Goal: Task Accomplishment & Management: Manage account settings

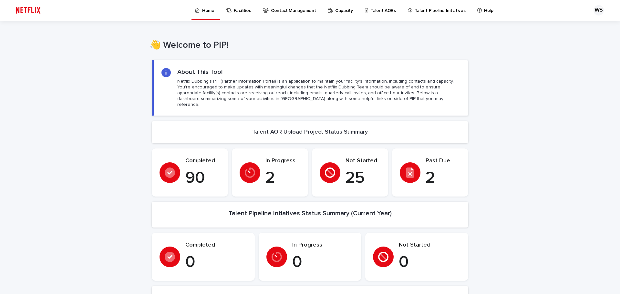
click at [376, 12] on p "Talent AORs" at bounding box center [384, 7] width 26 height 14
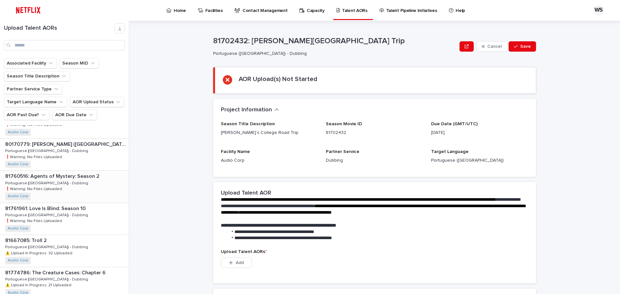
scroll to position [711, 0]
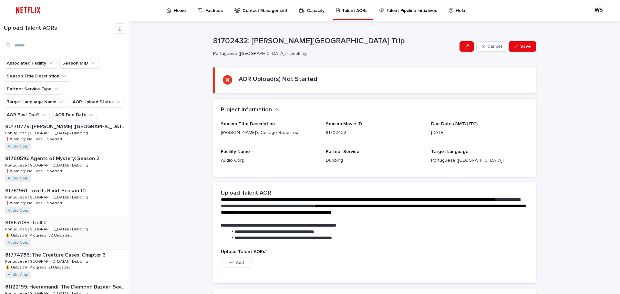
click at [58, 217] on div "81667085: Troll 2 81667085: Troll 2 Portuguese (Brazil) - Dubbing Portuguese (B…" at bounding box center [64, 233] width 129 height 32
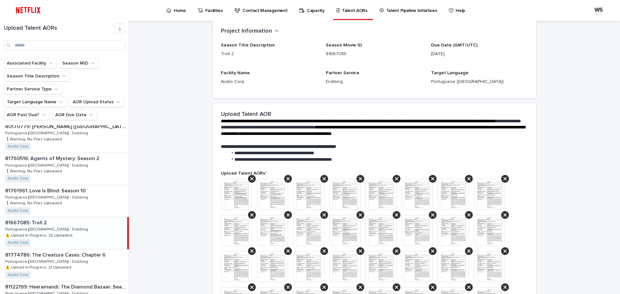
scroll to position [163, 0]
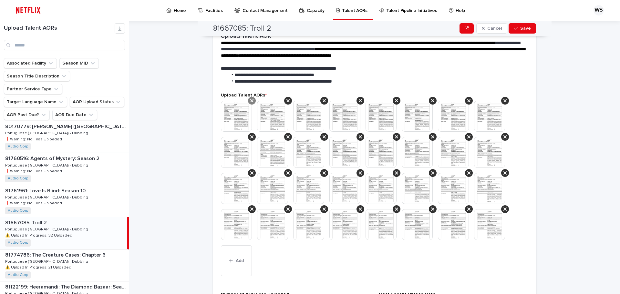
click at [250, 100] on icon at bounding box center [251, 100] width 3 height 3
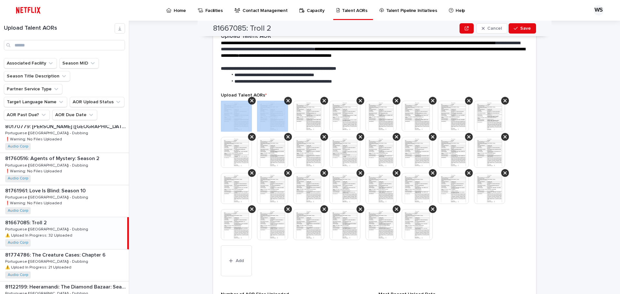
click at [250, 100] on icon at bounding box center [251, 100] width 3 height 3
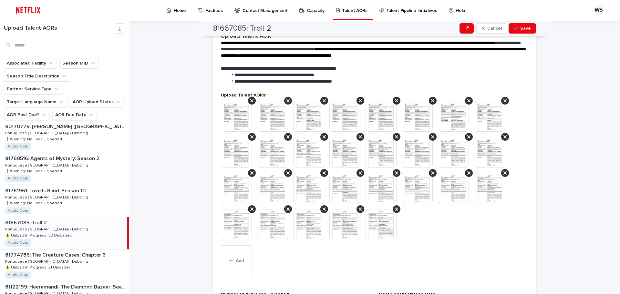
click at [250, 100] on icon at bounding box center [251, 100] width 3 height 3
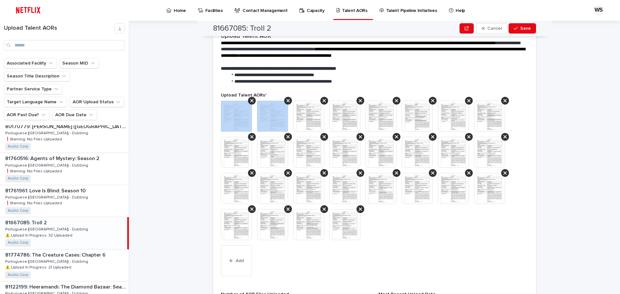
click at [250, 100] on icon at bounding box center [251, 100] width 3 height 3
click at [287, 100] on icon at bounding box center [288, 100] width 3 height 3
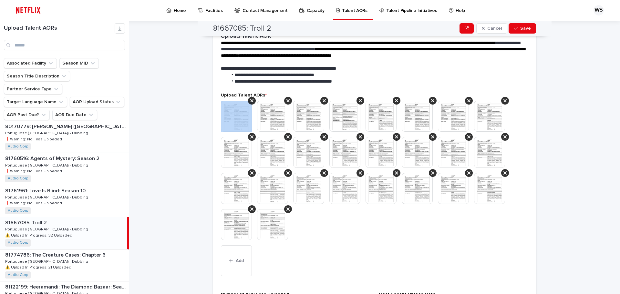
click at [250, 100] on icon at bounding box center [251, 100] width 3 height 3
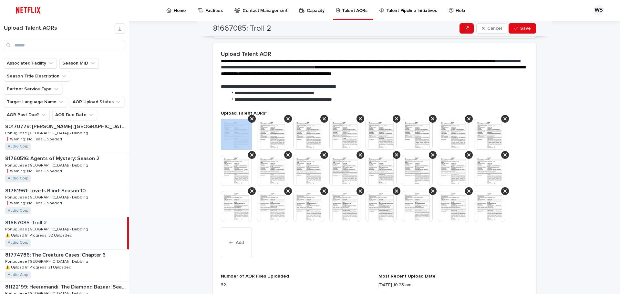
click at [250, 100] on section "**********" at bounding box center [374, 172] width 323 height 259
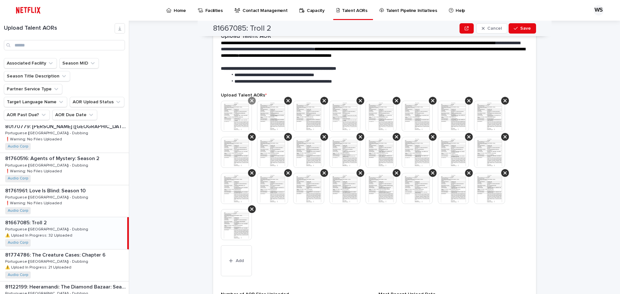
click at [250, 102] on icon at bounding box center [251, 100] width 3 height 5
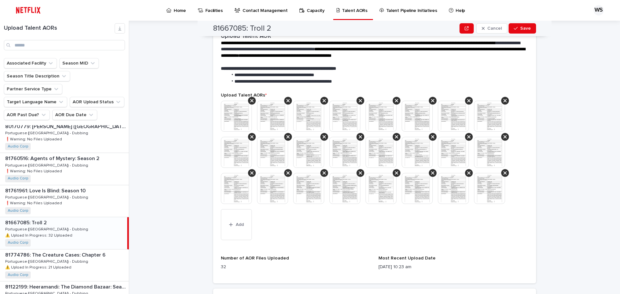
scroll to position [145, 0]
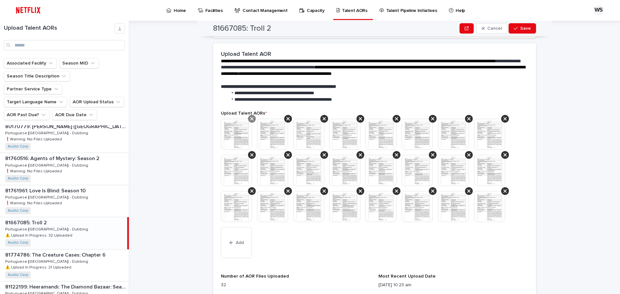
click at [251, 117] on icon at bounding box center [251, 118] width 3 height 5
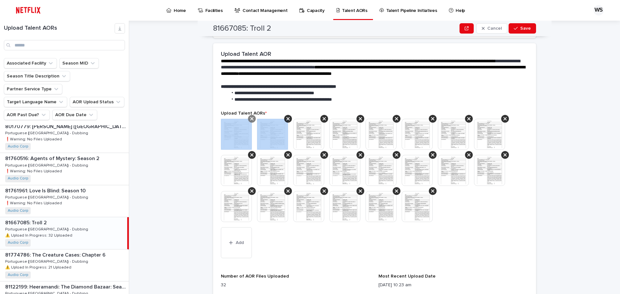
click at [250, 117] on icon at bounding box center [251, 118] width 3 height 5
click at [251, 117] on icon at bounding box center [251, 118] width 3 height 5
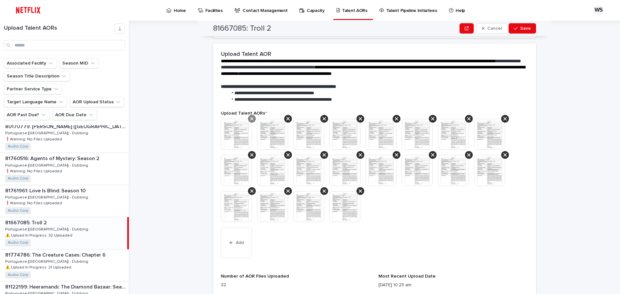
click at [252, 117] on div at bounding box center [252, 119] width 8 height 8
click at [251, 118] on icon at bounding box center [251, 118] width 3 height 3
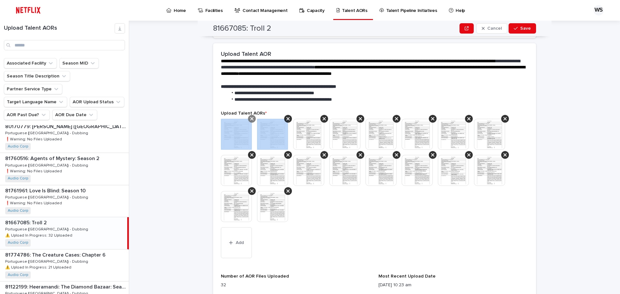
click at [250, 118] on icon at bounding box center [251, 118] width 3 height 3
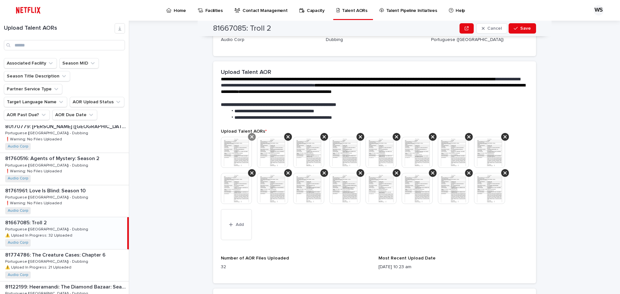
click at [250, 135] on icon at bounding box center [251, 136] width 3 height 5
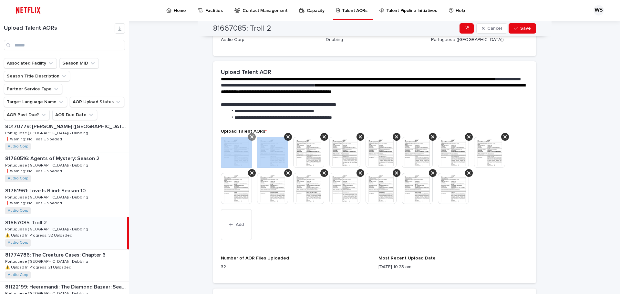
click at [250, 135] on icon at bounding box center [251, 136] width 3 height 5
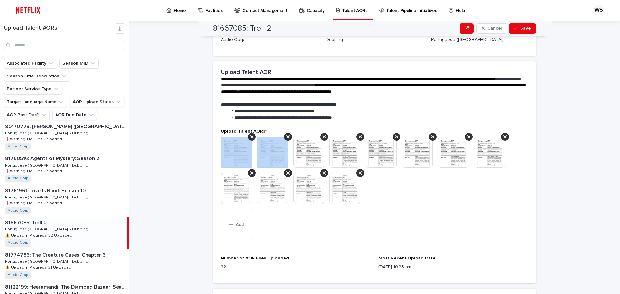
click at [250, 135] on icon at bounding box center [251, 136] width 3 height 5
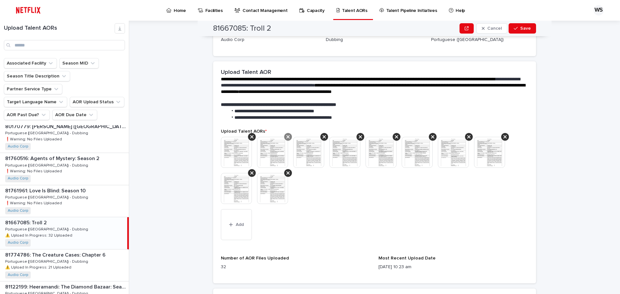
click at [287, 137] on icon at bounding box center [288, 136] width 3 height 3
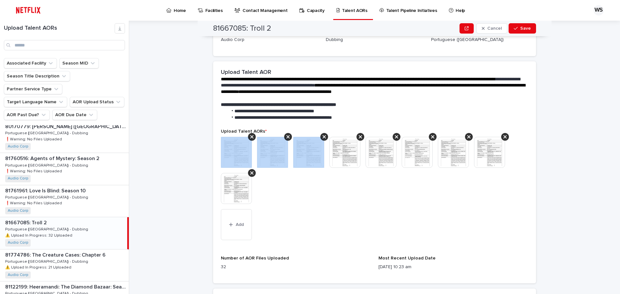
click at [287, 137] on icon at bounding box center [288, 136] width 3 height 3
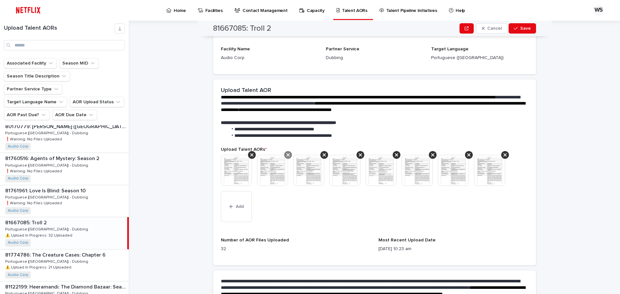
click at [287, 153] on icon at bounding box center [288, 155] width 3 height 5
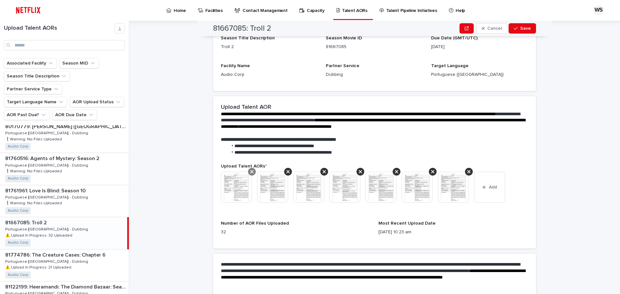
click at [250, 171] on icon at bounding box center [251, 171] width 3 height 5
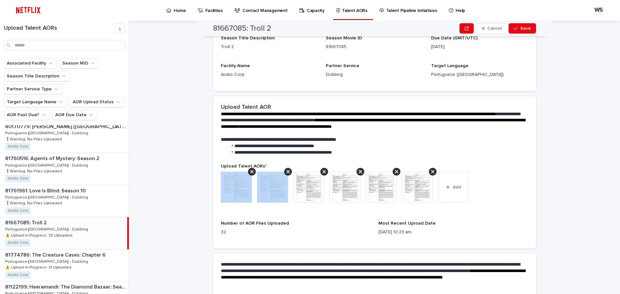
click at [250, 171] on icon at bounding box center [251, 171] width 3 height 5
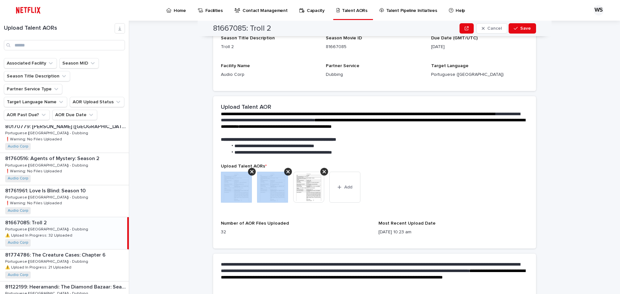
click at [250, 171] on icon at bounding box center [251, 171] width 3 height 5
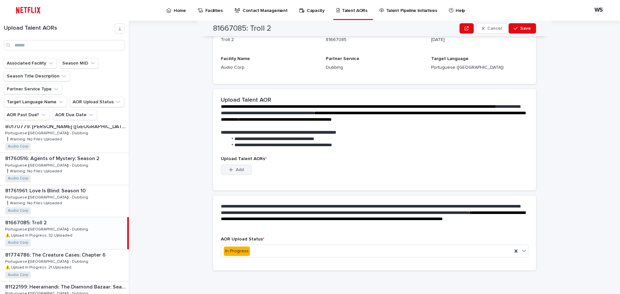
scroll to position [48, 0]
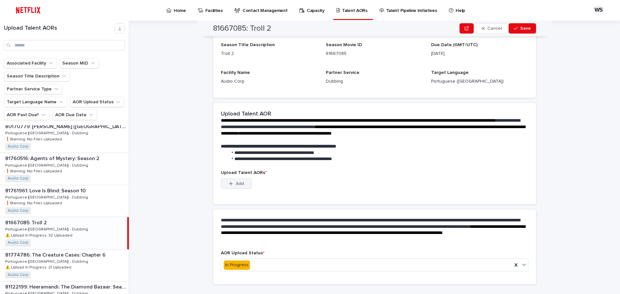
click at [241, 182] on span "Add" at bounding box center [240, 184] width 8 height 5
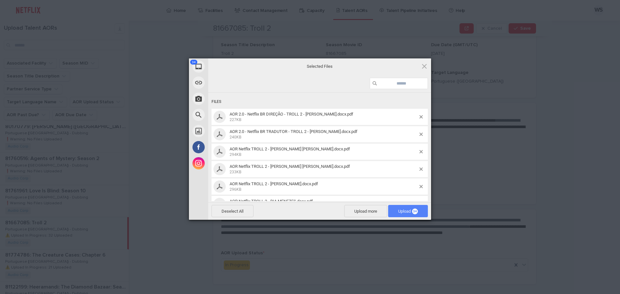
click at [401, 211] on span "Upload 34" at bounding box center [408, 211] width 20 height 5
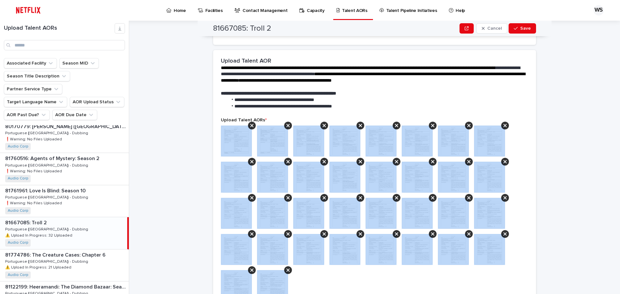
scroll to position [181, 0]
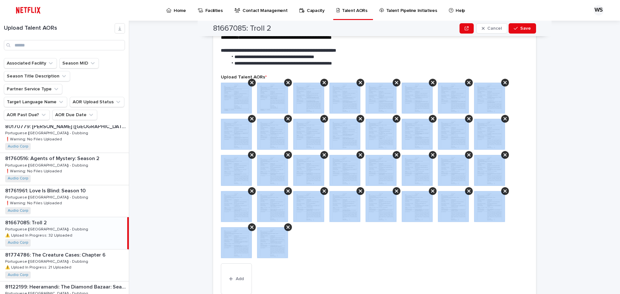
click at [565, 182] on div "**********" at bounding box center [378, 158] width 483 height 274
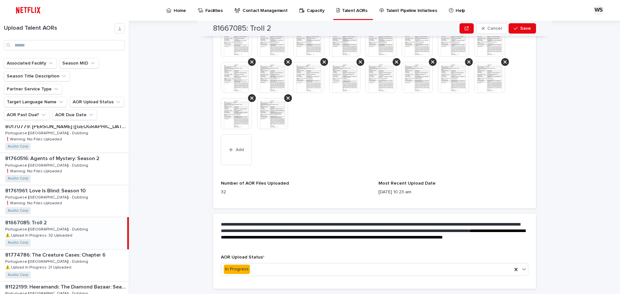
scroll to position [328, 0]
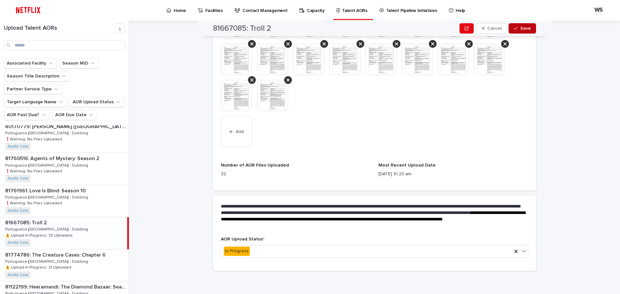
click at [528, 26] on span "Save" at bounding box center [526, 28] width 11 height 5
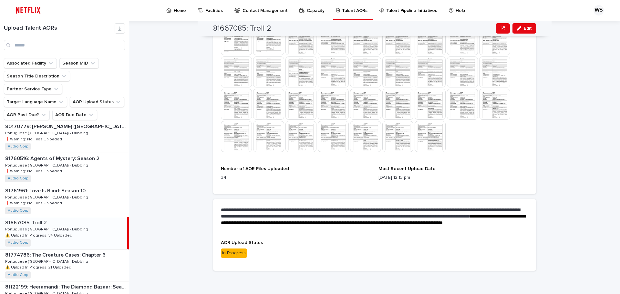
scroll to position [239, 0]
click at [86, 250] on div "81774786: The Creature Cases: Chapter 6 81774786: The Creature Cases: Chapter 6…" at bounding box center [64, 266] width 129 height 32
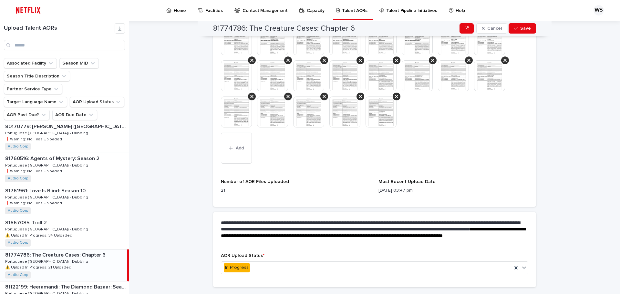
click at [495, 125] on div at bounding box center [375, 78] width 308 height 109
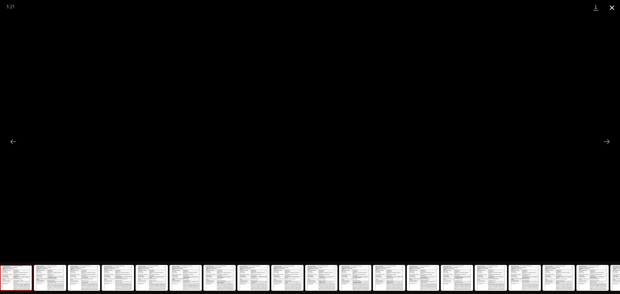
click at [615, 6] on button "Close gallery" at bounding box center [612, 7] width 16 height 15
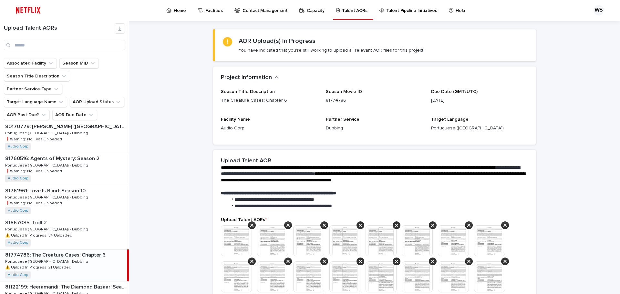
scroll to position [110, 0]
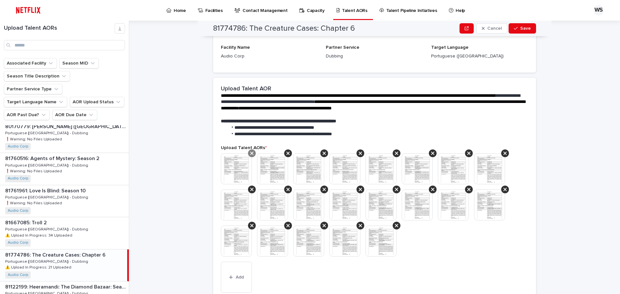
click at [250, 154] on icon at bounding box center [251, 153] width 3 height 3
click at [250, 153] on icon at bounding box center [251, 153] width 3 height 5
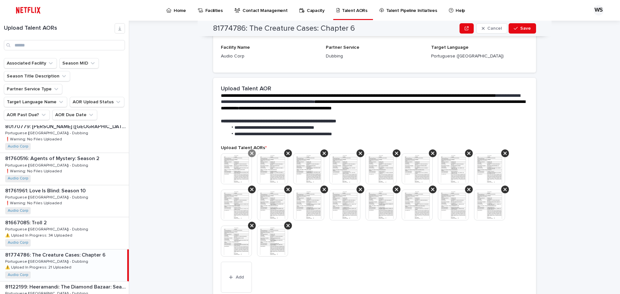
click at [250, 153] on icon at bounding box center [251, 153] width 3 height 5
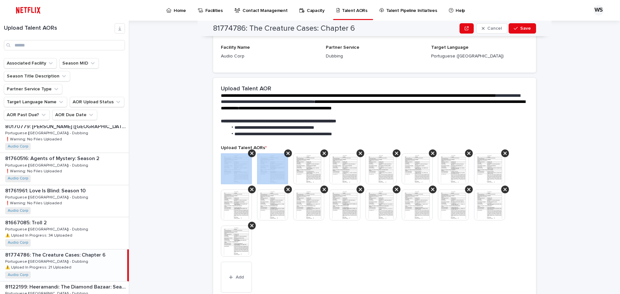
click at [250, 153] on icon at bounding box center [251, 153] width 3 height 5
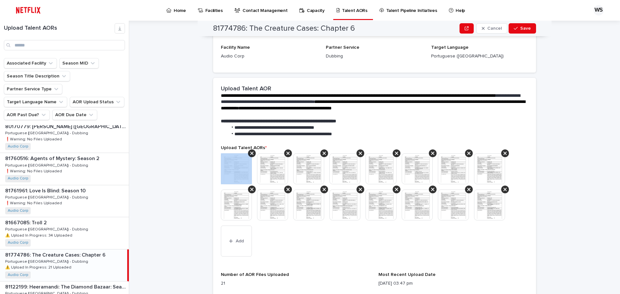
scroll to position [92, 0]
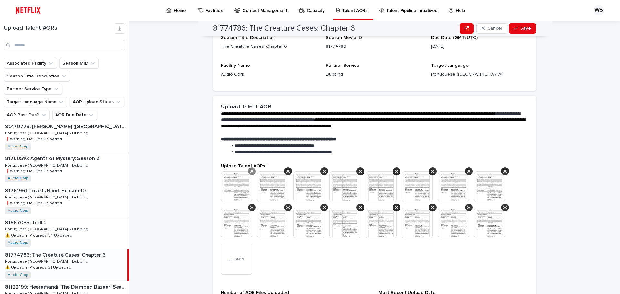
click at [251, 170] on div at bounding box center [252, 172] width 8 height 8
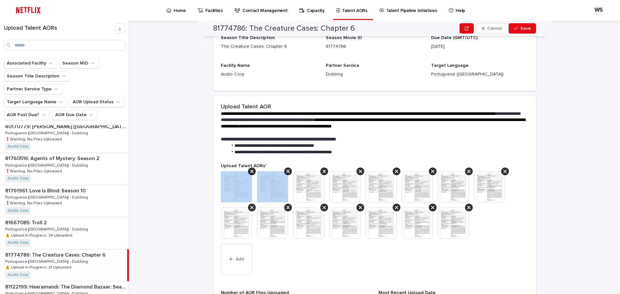
click at [251, 170] on div at bounding box center [252, 172] width 8 height 8
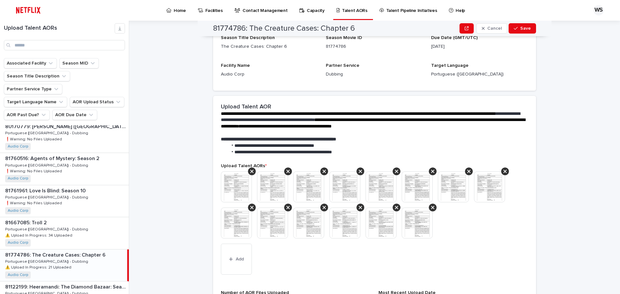
click at [251, 170] on div at bounding box center [252, 172] width 8 height 8
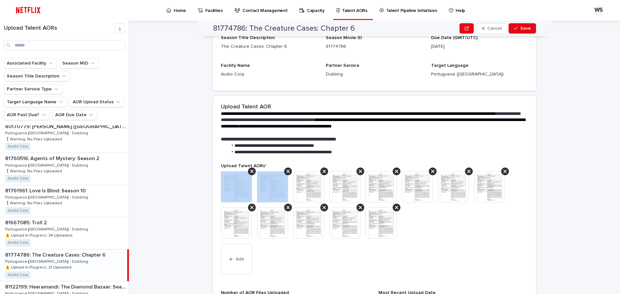
click at [251, 170] on div at bounding box center [252, 172] width 8 height 8
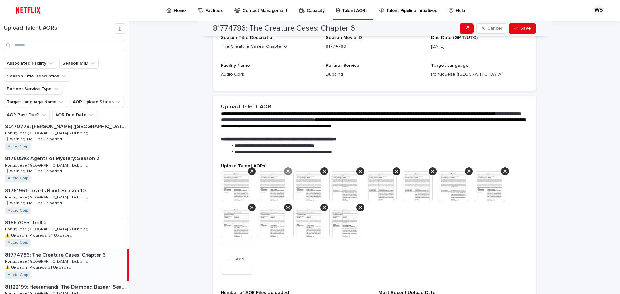
click at [251, 169] on div at bounding box center [252, 172] width 8 height 8
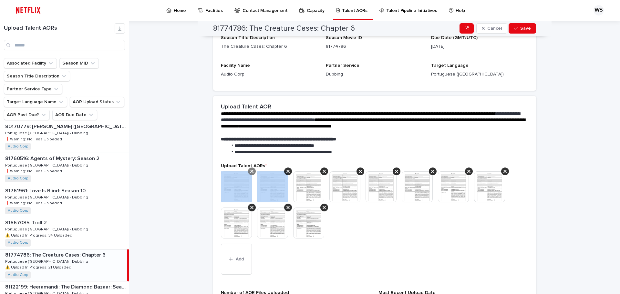
click at [251, 169] on div at bounding box center [252, 172] width 8 height 8
click at [251, 170] on div at bounding box center [252, 172] width 8 height 8
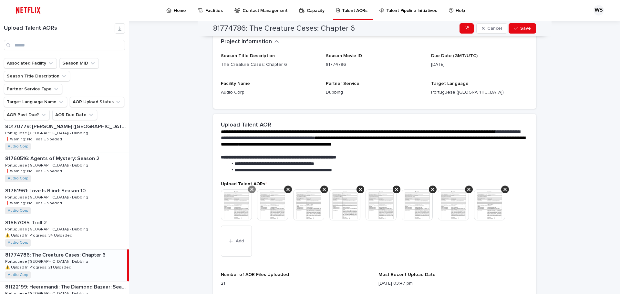
click at [250, 191] on icon at bounding box center [251, 189] width 3 height 5
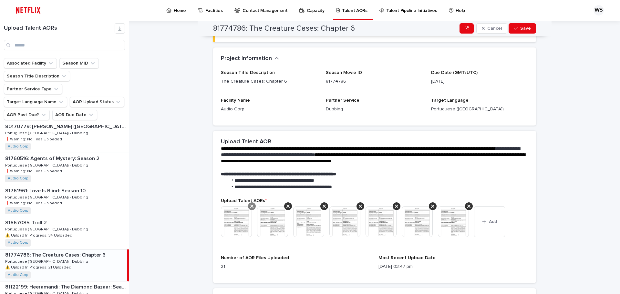
click at [250, 205] on icon at bounding box center [251, 206] width 3 height 5
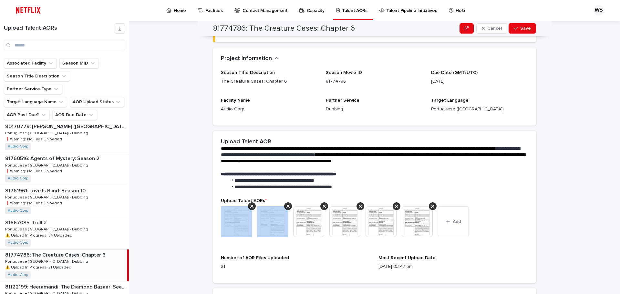
click at [250, 205] on icon at bounding box center [251, 206] width 3 height 5
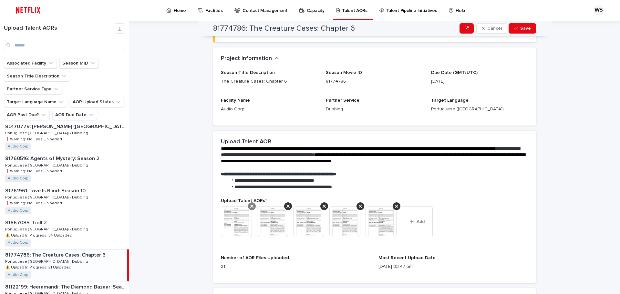
click at [248, 203] on div at bounding box center [252, 207] width 8 height 8
drag, startPoint x: 286, startPoint y: 205, endPoint x: 273, endPoint y: 206, distance: 12.9
click at [287, 206] on icon at bounding box center [288, 206] width 3 height 5
click at [250, 207] on icon at bounding box center [251, 206] width 3 height 5
click at [287, 206] on icon at bounding box center [288, 206] width 3 height 3
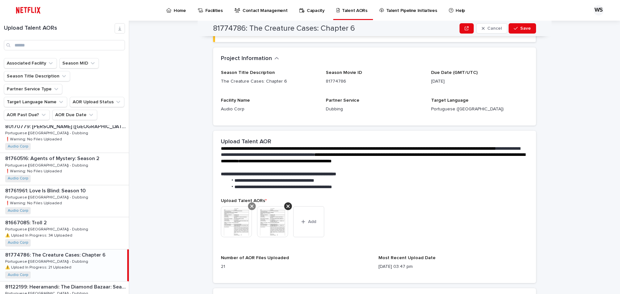
click at [250, 206] on icon at bounding box center [251, 206] width 3 height 3
click at [251, 206] on icon at bounding box center [251, 206] width 3 height 5
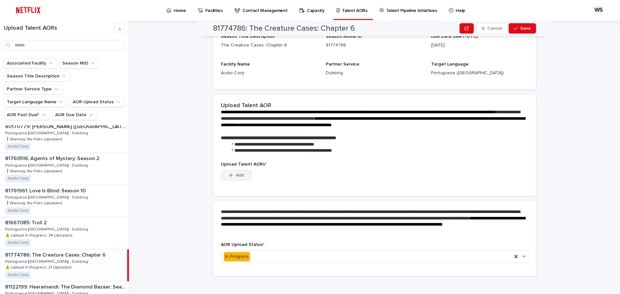
scroll to position [13, 0]
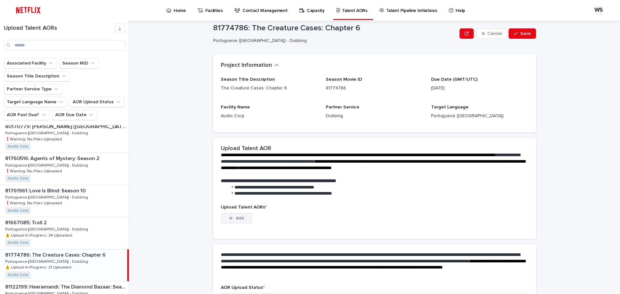
click at [239, 218] on span "Add" at bounding box center [240, 218] width 8 height 5
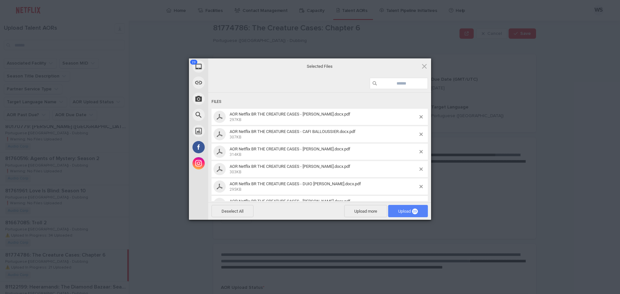
click at [409, 212] on span "Upload 23" at bounding box center [408, 211] width 20 height 5
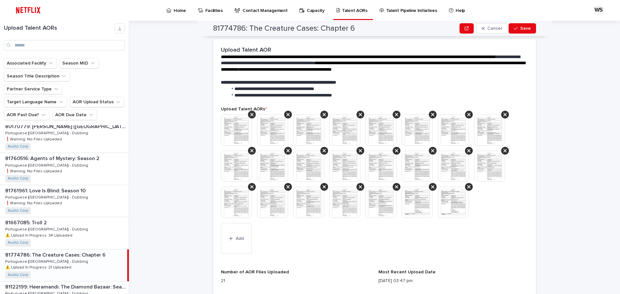
scroll to position [142, 0]
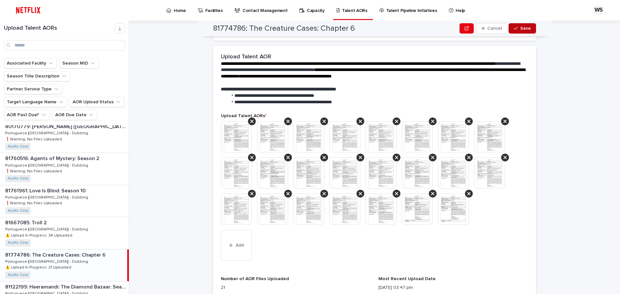
click at [523, 29] on span "Save" at bounding box center [526, 28] width 11 height 5
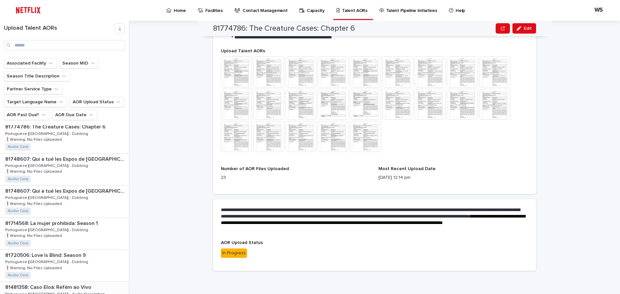
scroll to position [32, 0]
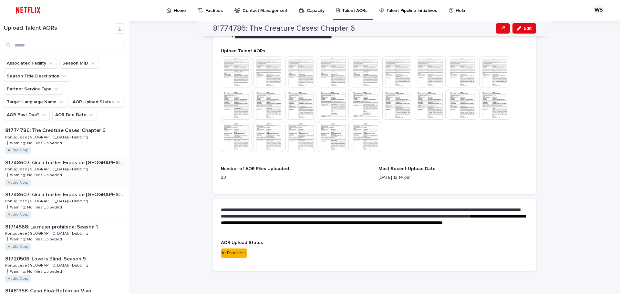
click at [93, 157] on div "81748607: Qui a tué les Expos de Montréal? (Who Killed the Montreal Expos?) 817…" at bounding box center [64, 173] width 129 height 32
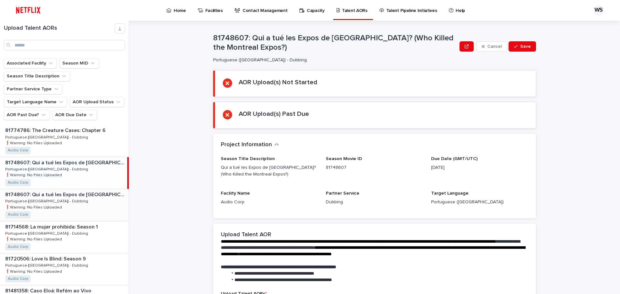
click at [86, 189] on div "81748607: Qui a tué les Expos de Montréal? (Who Killed the Montreal Expos?) 817…" at bounding box center [64, 205] width 129 height 32
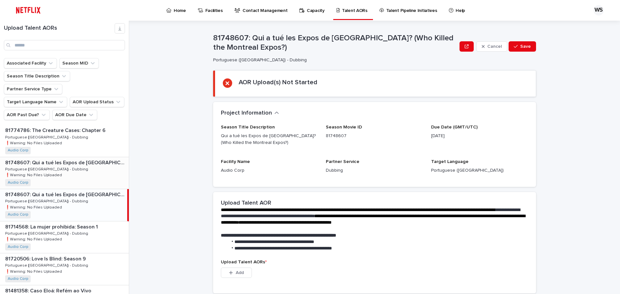
click at [56, 157] on div "81748607: Qui a tué les Expos de Montréal? (Who Killed the Montreal Expos?) 817…" at bounding box center [64, 173] width 129 height 32
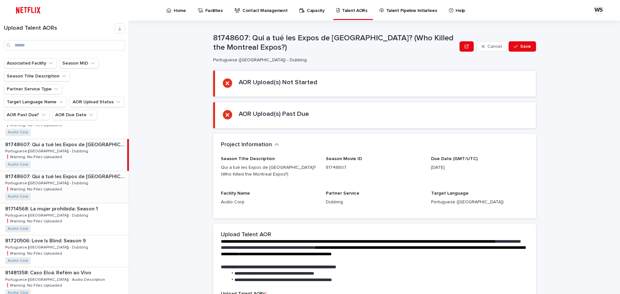
scroll to position [65, 0]
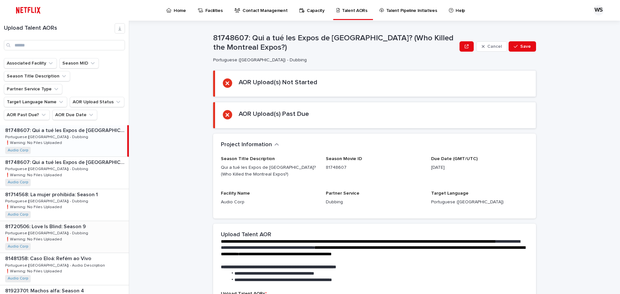
click at [85, 221] on div "81720506: Love Is Blind: Season 9 81720506: Love Is Blind: Season 9 Portuguese …" at bounding box center [64, 237] width 129 height 32
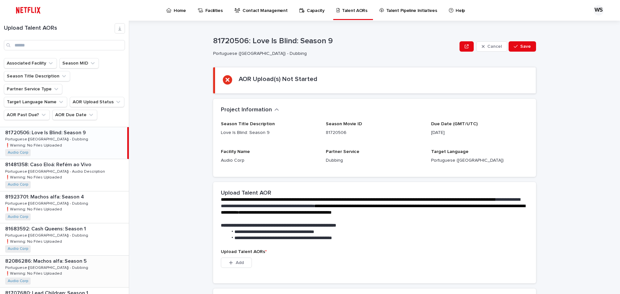
scroll to position [162, 0]
click at [84, 221] on div "81683592: Cash Queens: Season 1 81683592: Cash Queens: Season 1 Portuguese (Bra…" at bounding box center [64, 237] width 129 height 32
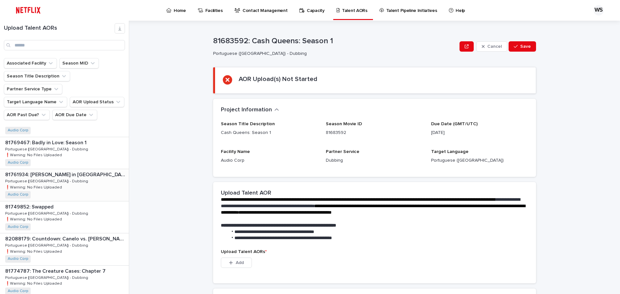
scroll to position [388, 0]
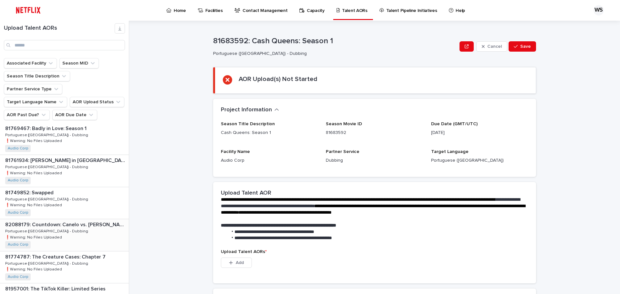
click at [93, 219] on div "82088179: Countdown: Canelo vs. Crawford: Season 1 82088179: Countdown: Canelo …" at bounding box center [64, 235] width 129 height 32
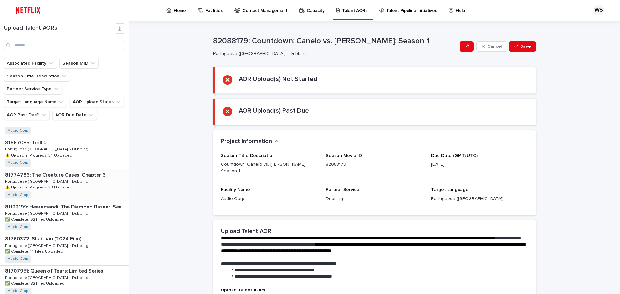
scroll to position [803, 0]
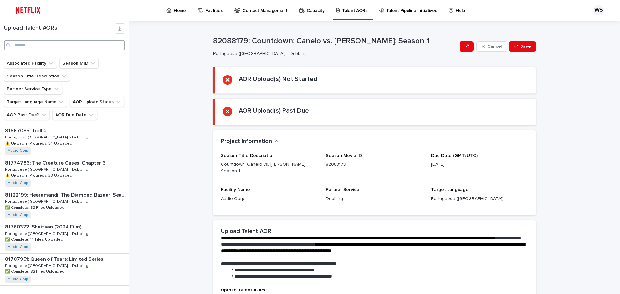
click at [79, 44] on input "Search" at bounding box center [64, 45] width 121 height 10
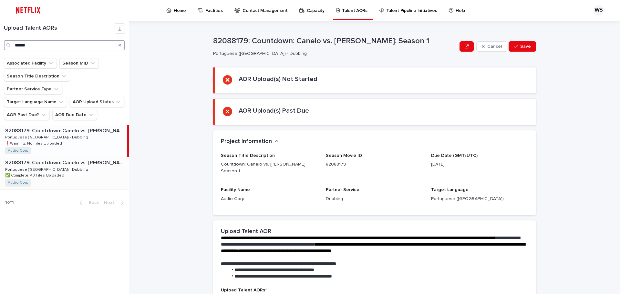
type input "******"
click at [65, 159] on div "82088179: Countdown: Canelo vs. Crawford: Season 1 82088179: Countdown: Canelo …" at bounding box center [64, 173] width 129 height 32
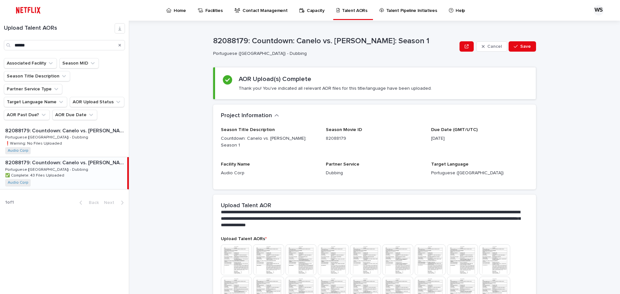
drag, startPoint x: 74, startPoint y: 120, endPoint x: 172, endPoint y: 211, distance: 133.1
click at [74, 127] on p "82088179: Countdown: Canelo vs. [PERSON_NAME]: Season 1" at bounding box center [66, 130] width 122 height 7
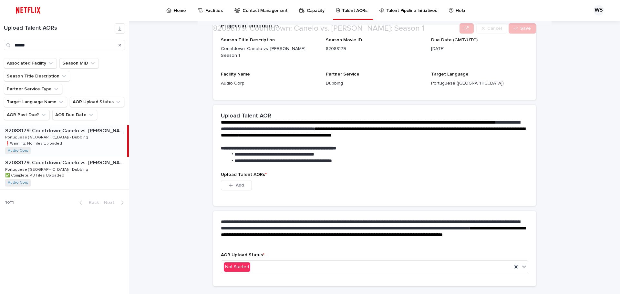
scroll to position [125, 0]
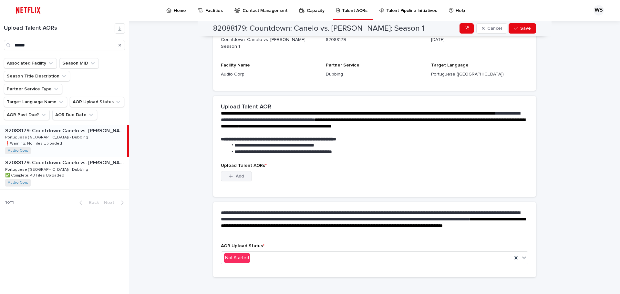
click at [238, 174] on span "Add" at bounding box center [240, 176] width 8 height 5
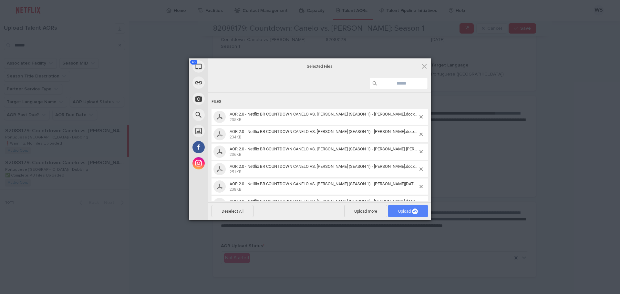
click at [404, 208] on span "Upload 45" at bounding box center [408, 211] width 40 height 12
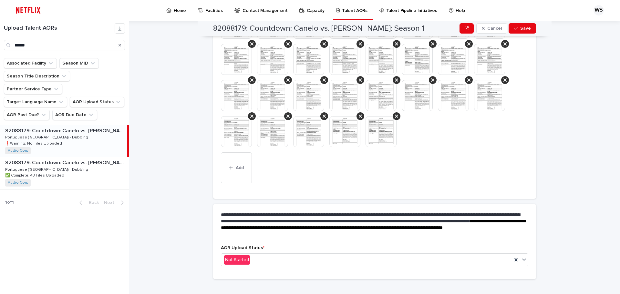
scroll to position [331, 0]
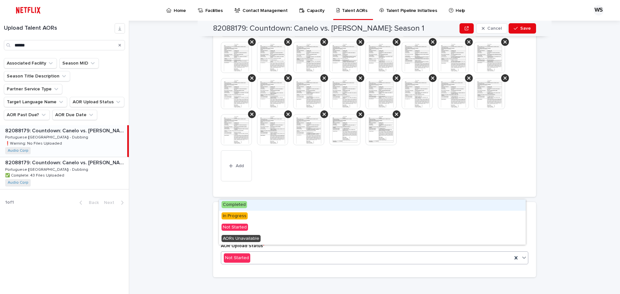
click at [369, 253] on div "Not Started" at bounding box center [366, 258] width 291 height 11
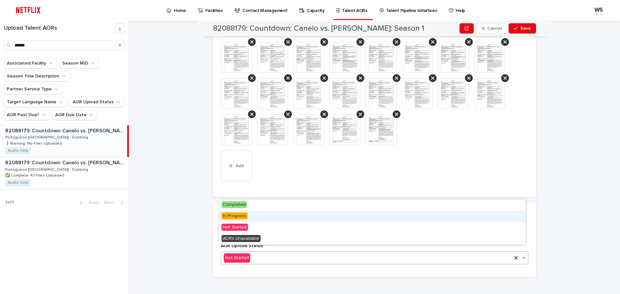
click at [315, 212] on div "In Progress" at bounding box center [372, 216] width 307 height 11
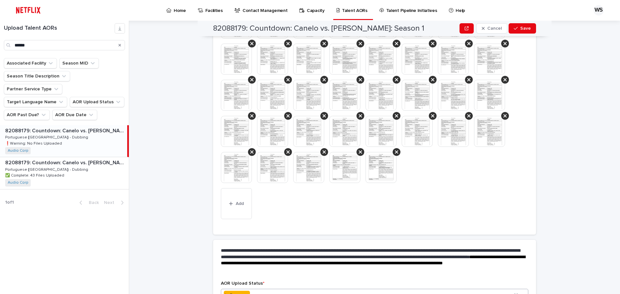
scroll to position [350, 0]
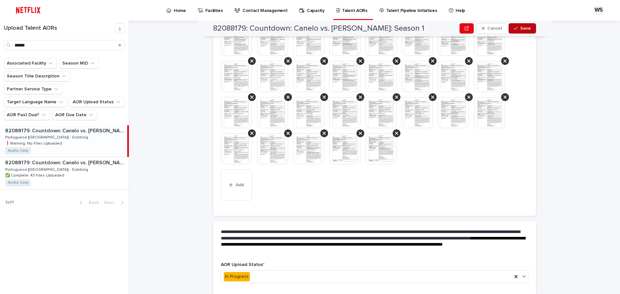
click at [521, 26] on span "Save" at bounding box center [526, 28] width 11 height 5
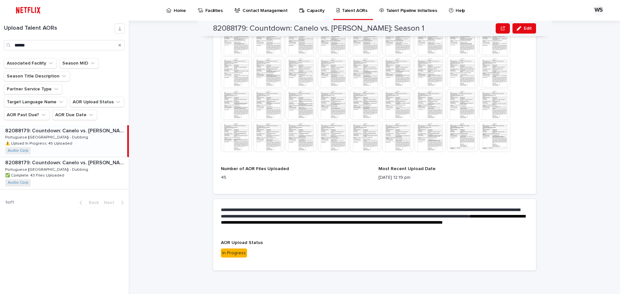
scroll to position [290, 0]
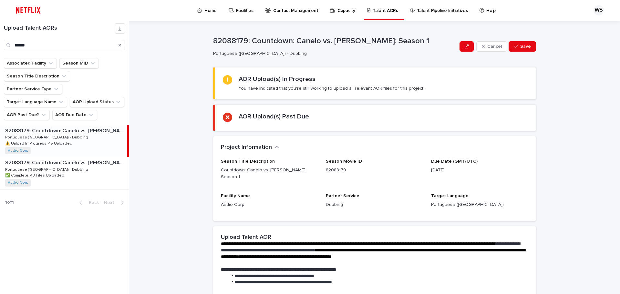
click at [68, 125] on div "82088179: Countdown: Canelo vs. [PERSON_NAME]: Season 1 82088179: Countdown: Ca…" at bounding box center [63, 141] width 127 height 32
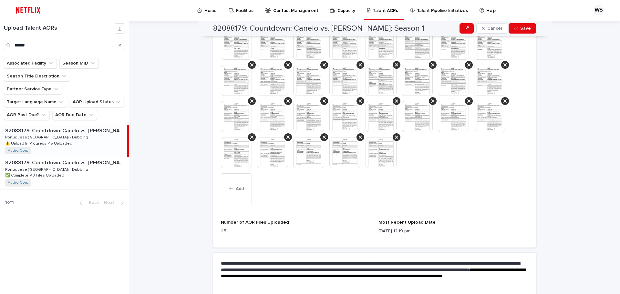
scroll to position [396, 0]
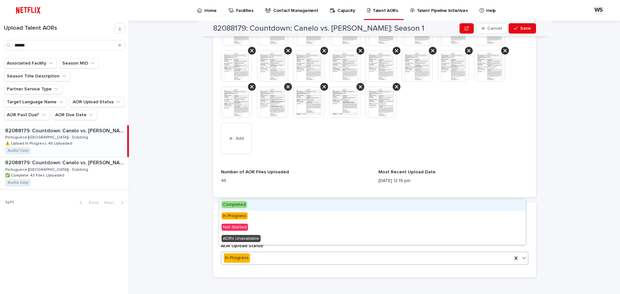
click at [322, 253] on div "In Progress" at bounding box center [366, 258] width 291 height 11
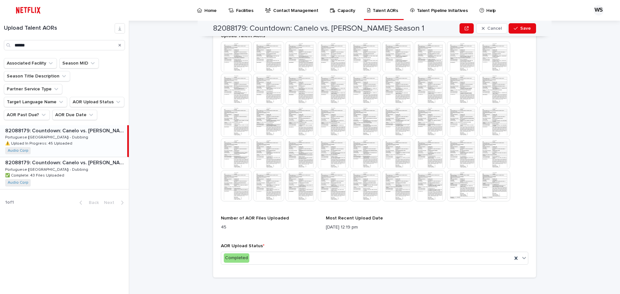
scroll to position [235, 0]
click at [522, 27] on span "Save" at bounding box center [526, 28] width 11 height 5
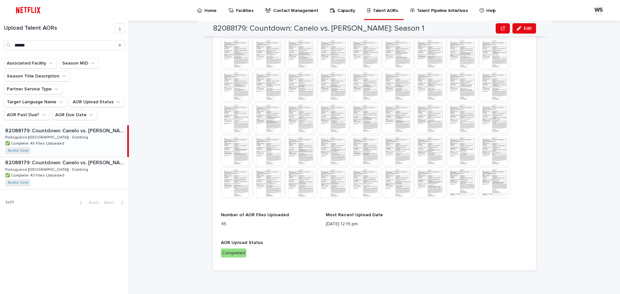
scroll to position [200, 0]
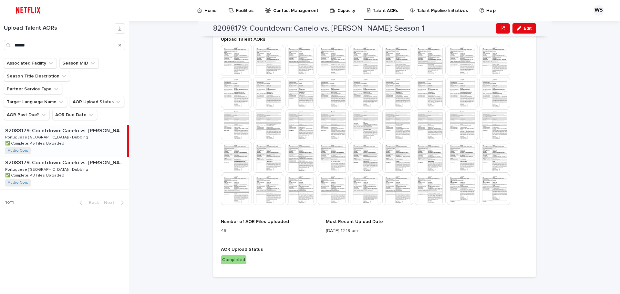
click at [210, 10] on p "Home" at bounding box center [211, 7] width 12 height 14
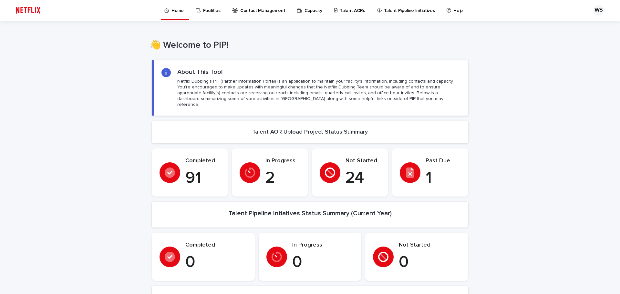
click at [426, 169] on p "1" at bounding box center [443, 178] width 35 height 19
click at [410, 168] on icon at bounding box center [411, 173] width 8 height 10
click at [438, 159] on div "Past Due 1" at bounding box center [443, 173] width 35 height 30
click at [351, 7] on p "Talent AORs" at bounding box center [353, 7] width 26 height 14
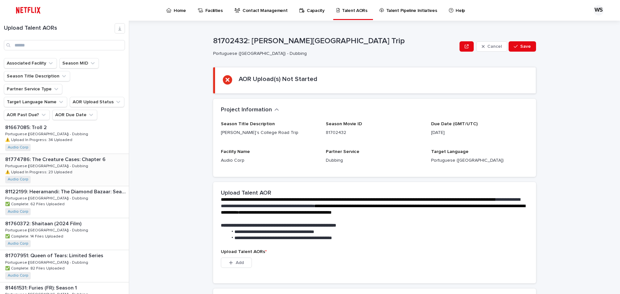
scroll to position [776, 0]
